Goal: Information Seeking & Learning: Learn about a topic

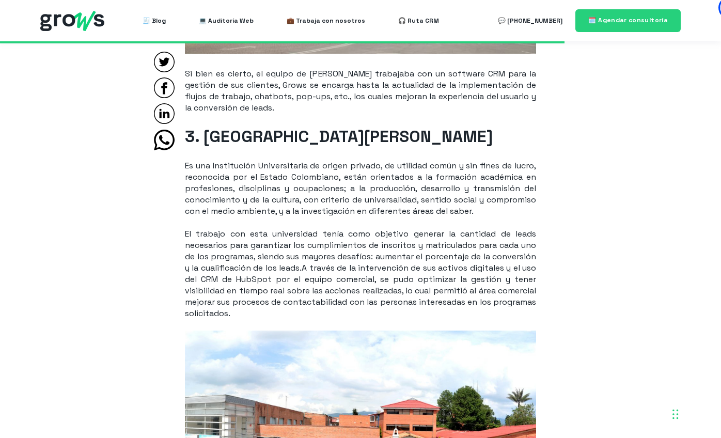
scroll to position [2154, 0]
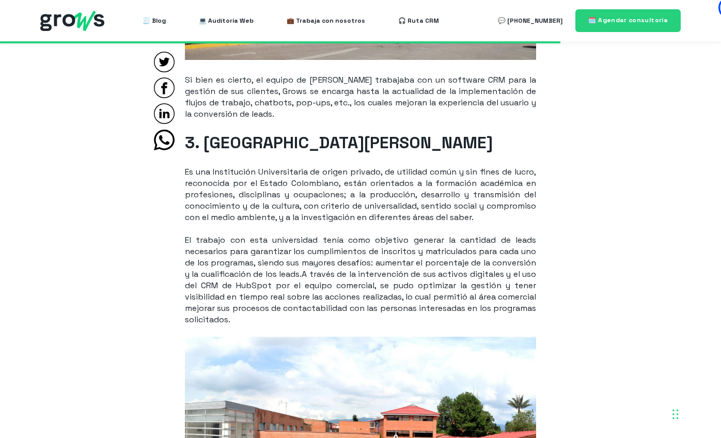
drag, startPoint x: 184, startPoint y: 168, endPoint x: 303, endPoint y: 321, distance: 194.0
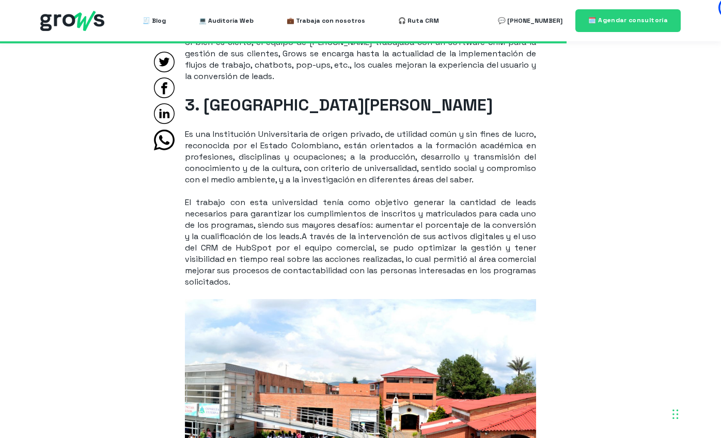
scroll to position [2174, 0]
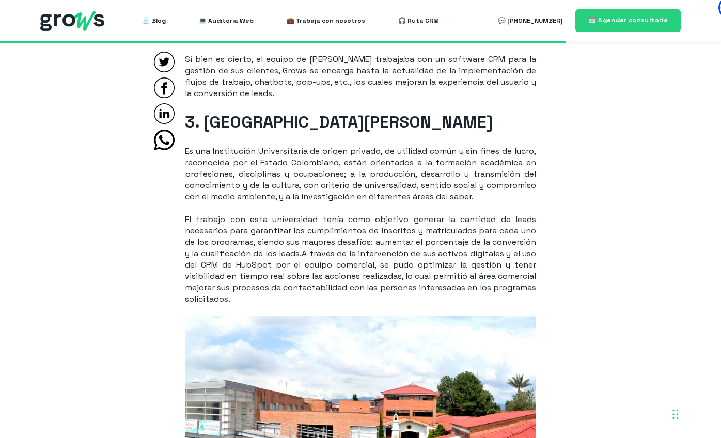
copy span "Es una Institución Universitaria de origen privado, de utilidad común y sin fin…"
click at [423, 154] on p "Es una Institución Universitaria de origen privado, de utilidad común y sin fin…" at bounding box center [360, 174] width 351 height 57
